Goal: Find specific page/section: Find specific page/section

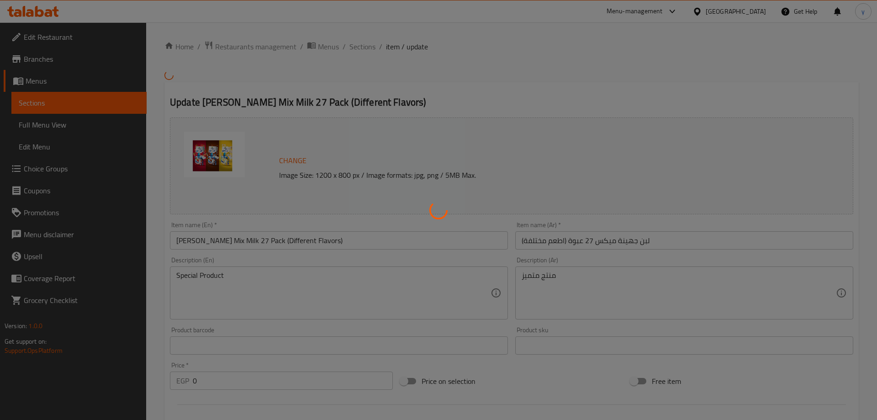
click at [339, 98] on div at bounding box center [438, 210] width 877 height 420
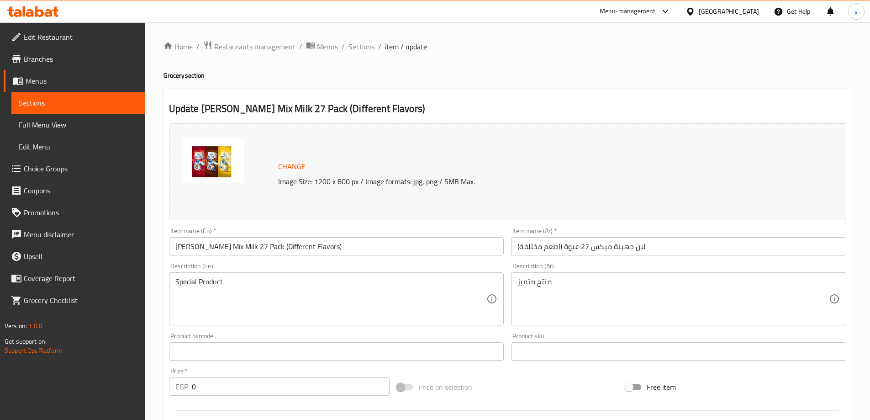
click at [699, 9] on div at bounding box center [692, 11] width 13 height 10
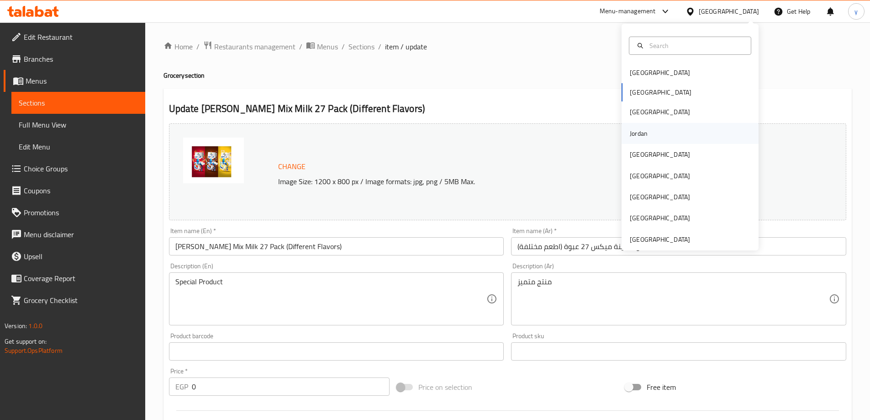
click at [646, 137] on div "Jordan" at bounding box center [639, 133] width 32 height 21
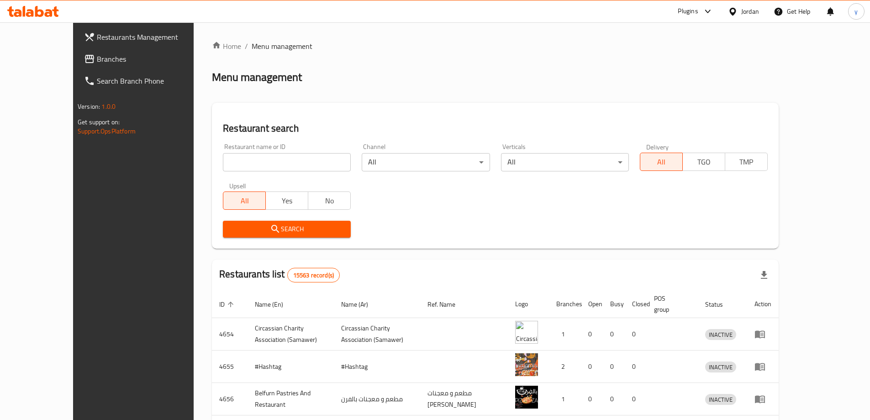
click at [97, 58] on span "Branches" at bounding box center [154, 58] width 114 height 11
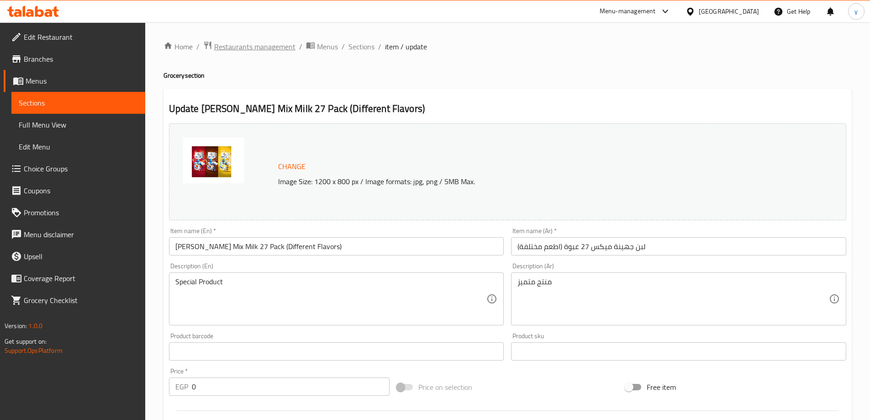
click at [259, 49] on span "Restaurants management" at bounding box center [254, 46] width 81 height 11
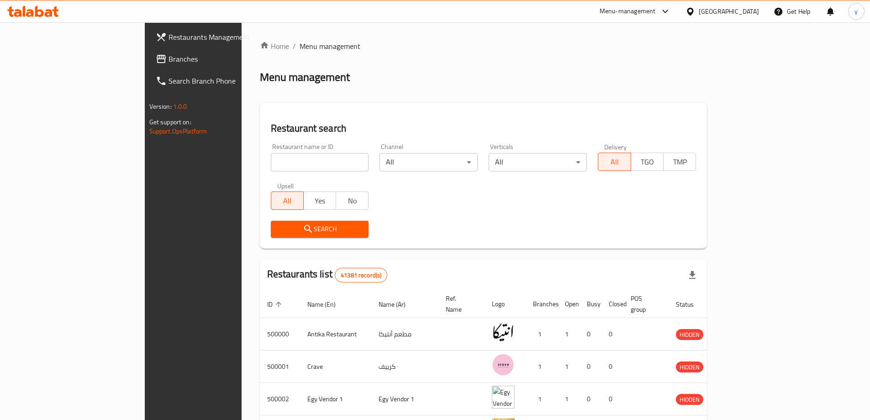
click at [169, 60] on span "Branches" at bounding box center [226, 58] width 114 height 11
